Goal: Check status: Check status

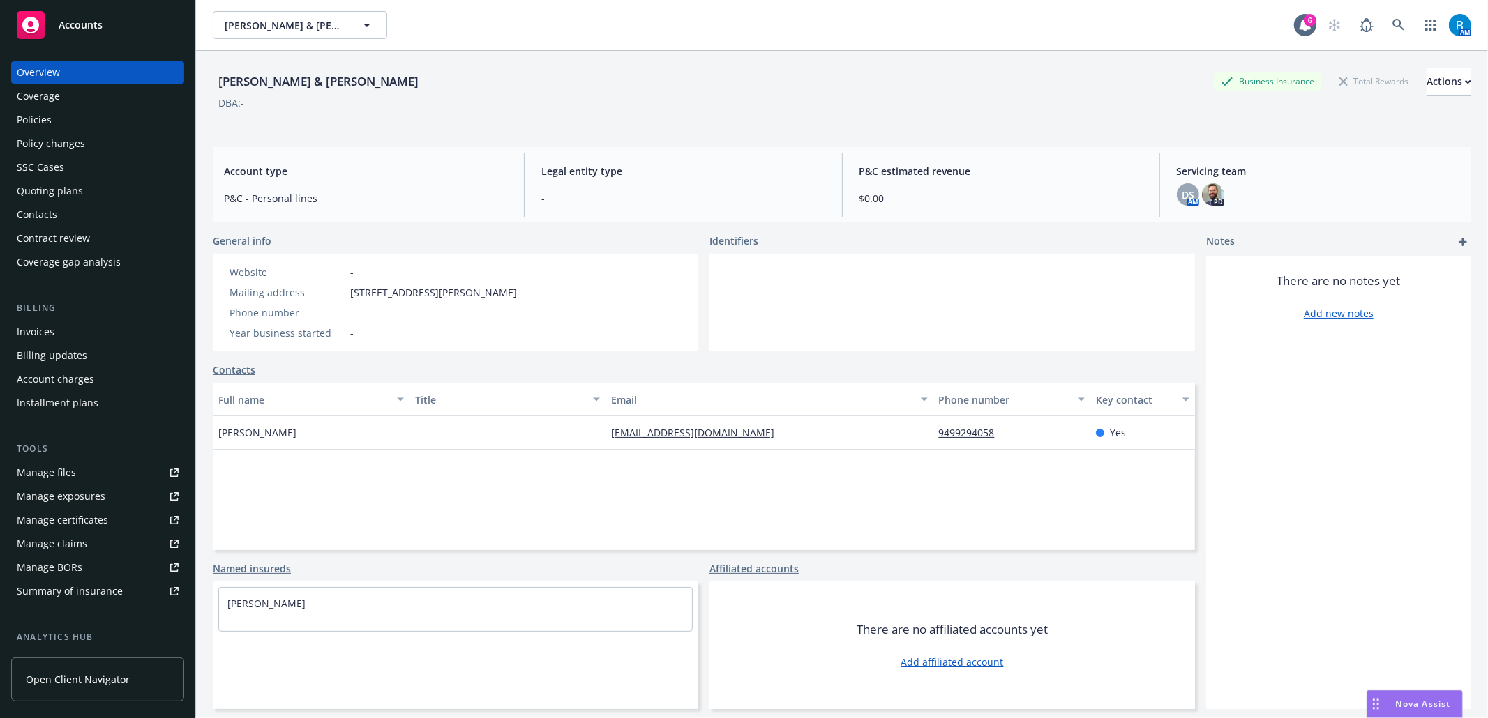
click at [62, 170] on div "SSC Cases" at bounding box center [40, 167] width 47 height 22
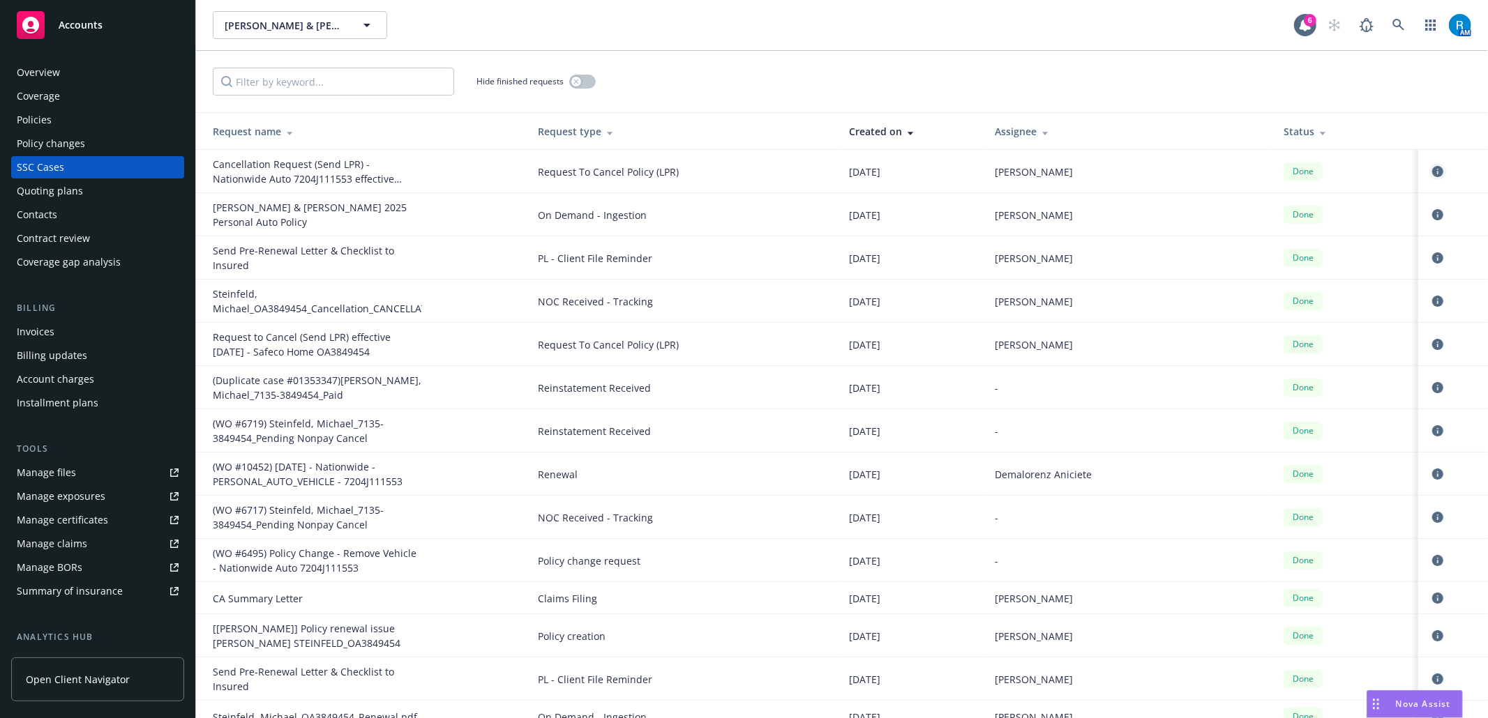
click at [1432, 172] on icon "circleInformation" at bounding box center [1437, 171] width 11 height 11
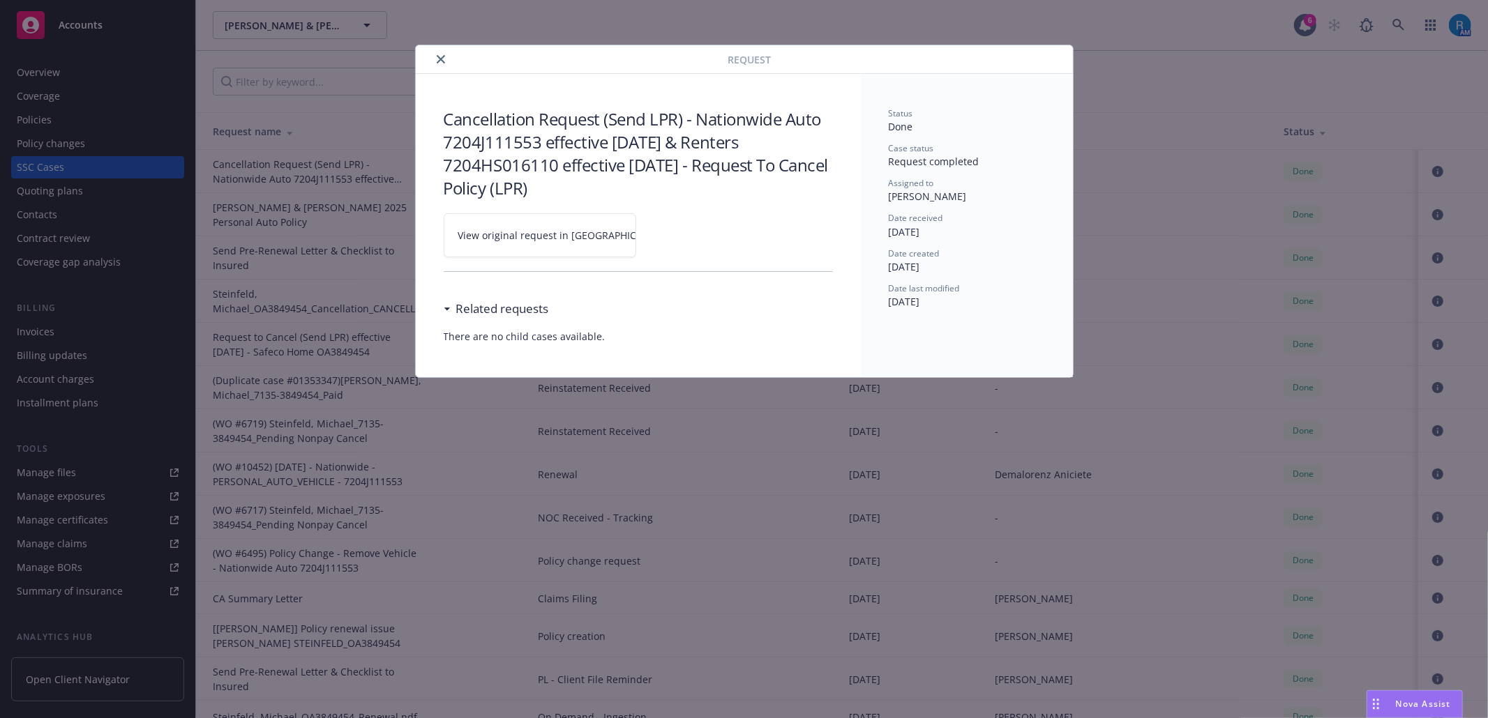
click at [675, 233] on icon at bounding box center [679, 236] width 8 height 8
click at [439, 56] on icon "close" at bounding box center [441, 59] width 8 height 8
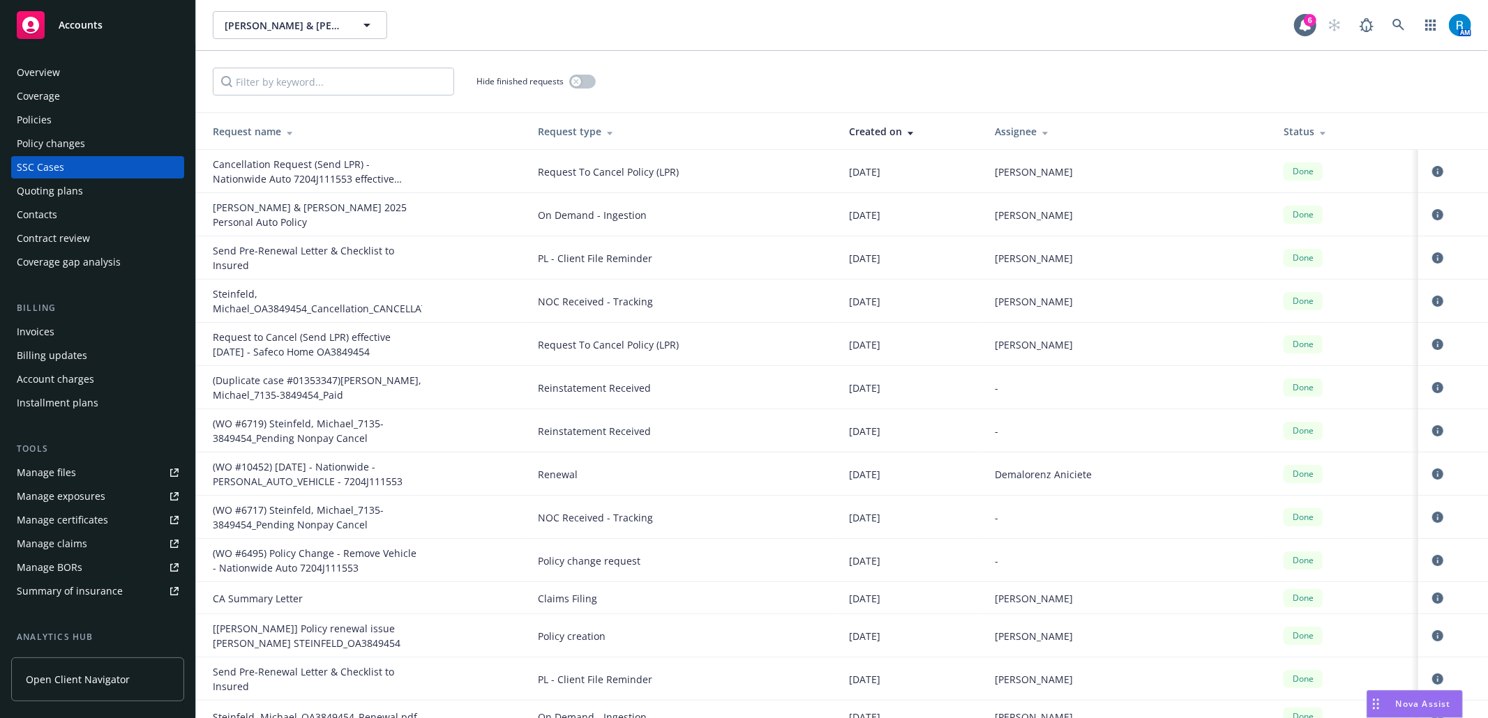
click at [76, 70] on div "Overview" at bounding box center [98, 72] width 162 height 22
